Goal: Task Accomplishment & Management: Manage account settings

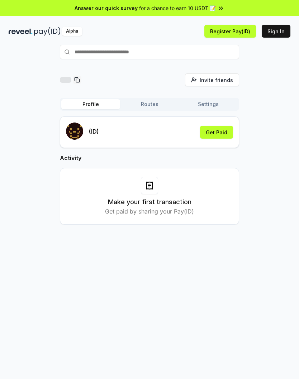
click at [155, 105] on button "Routes" at bounding box center [149, 104] width 59 height 10
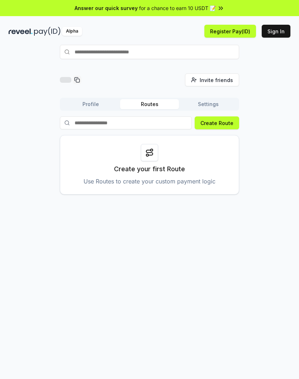
click at [206, 106] on button "Settings" at bounding box center [208, 104] width 59 height 10
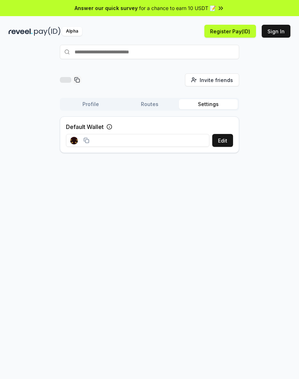
click at [208, 103] on button "Settings" at bounding box center [208, 104] width 59 height 10
click at [100, 109] on button "Profile" at bounding box center [90, 104] width 59 height 10
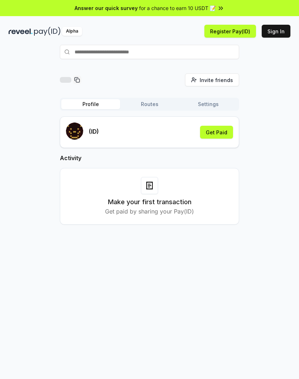
click at [222, 37] on button "Register Pay(ID)" at bounding box center [230, 31] width 52 height 13
click at [245, 34] on button "Register Pay(ID)" at bounding box center [230, 31] width 52 height 13
click at [278, 33] on button "Sign In" at bounding box center [275, 31] width 29 height 13
